Goal: Information Seeking & Learning: Check status

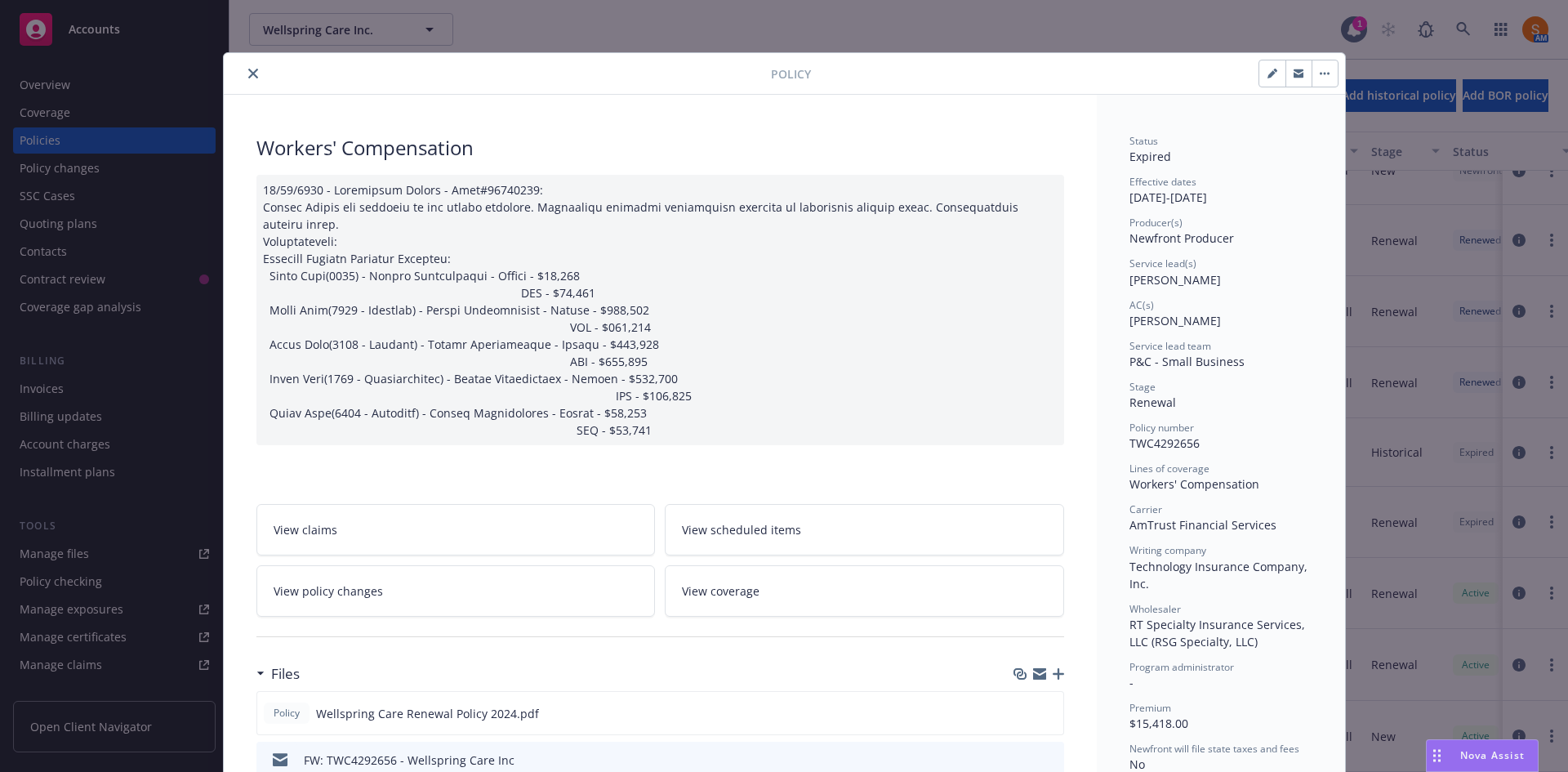
click at [248, 72] on icon "close" at bounding box center [253, 73] width 10 height 10
